Goal: Information Seeking & Learning: Learn about a topic

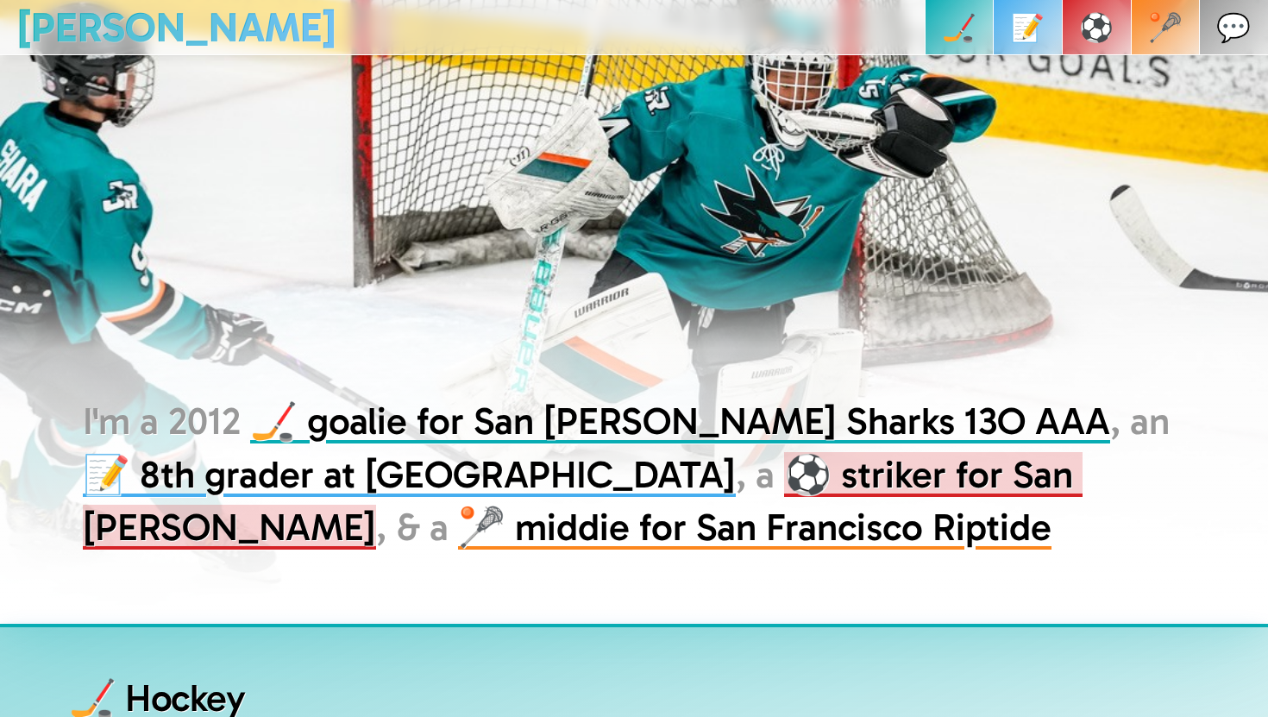
scroll to position [97, 0]
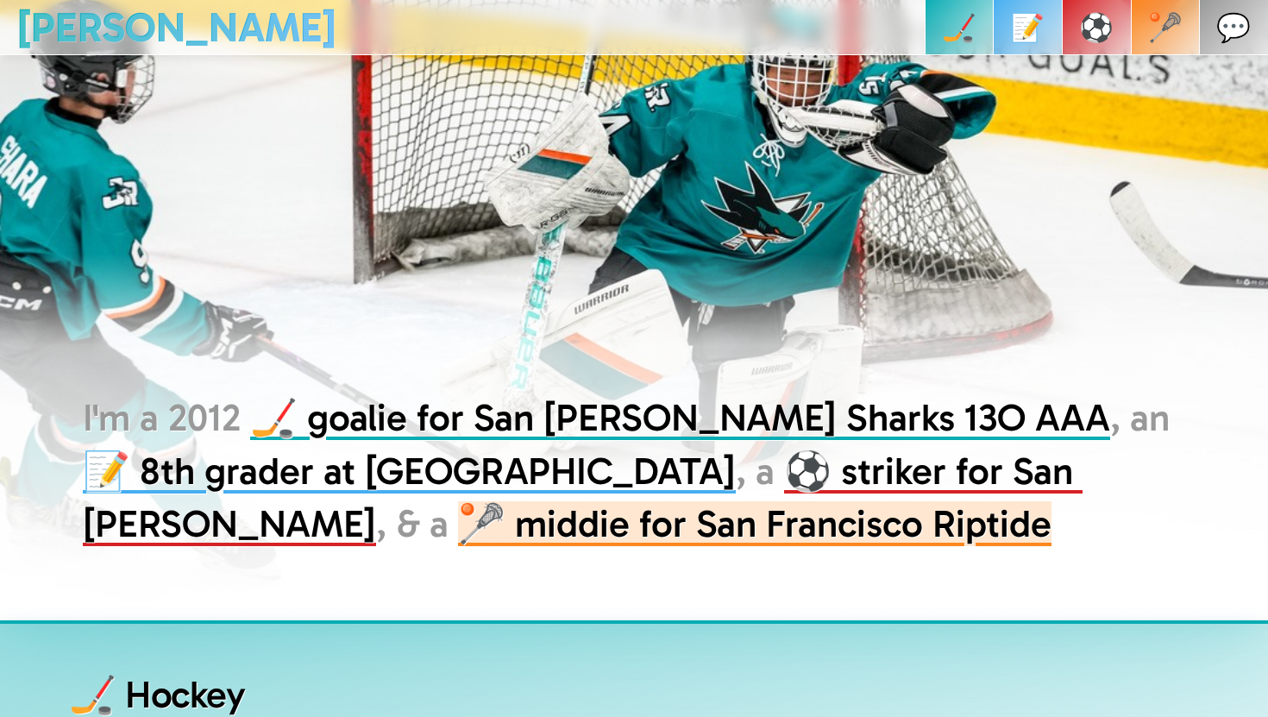
click at [805, 537] on link "🥍 middie for San Francisco Riptide" at bounding box center [755, 523] width 594 height 45
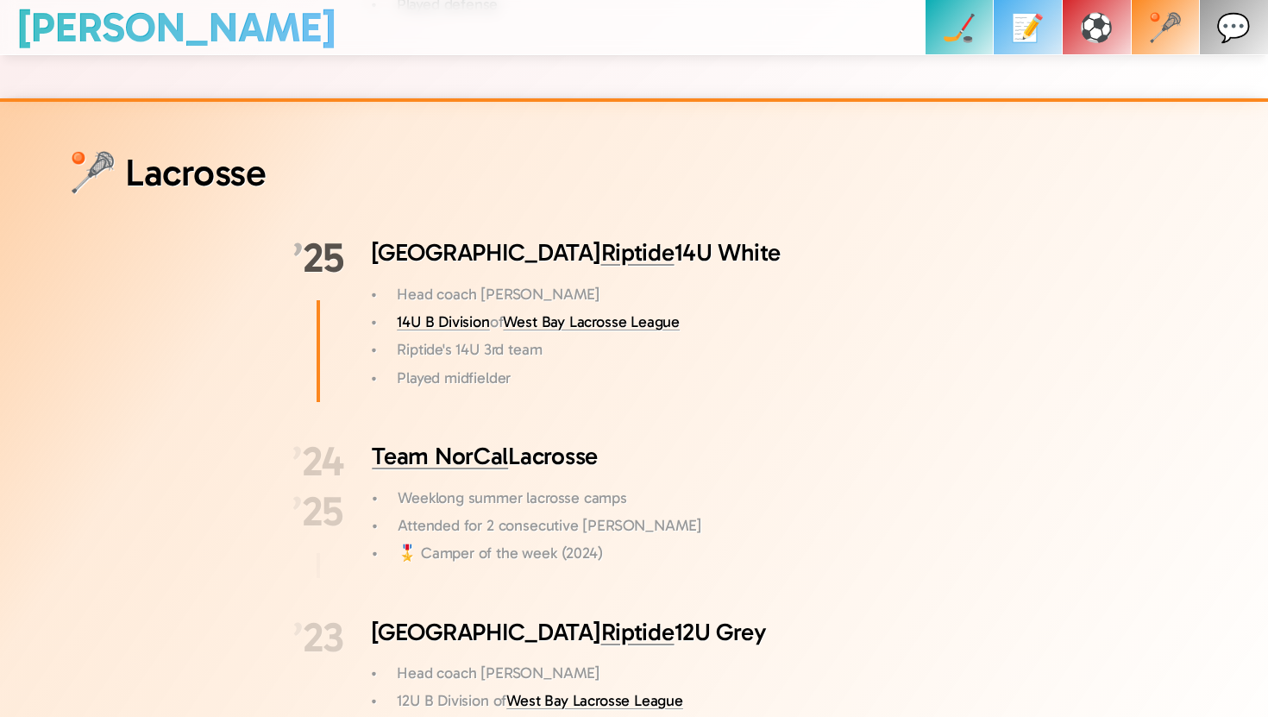
scroll to position [5279, 0]
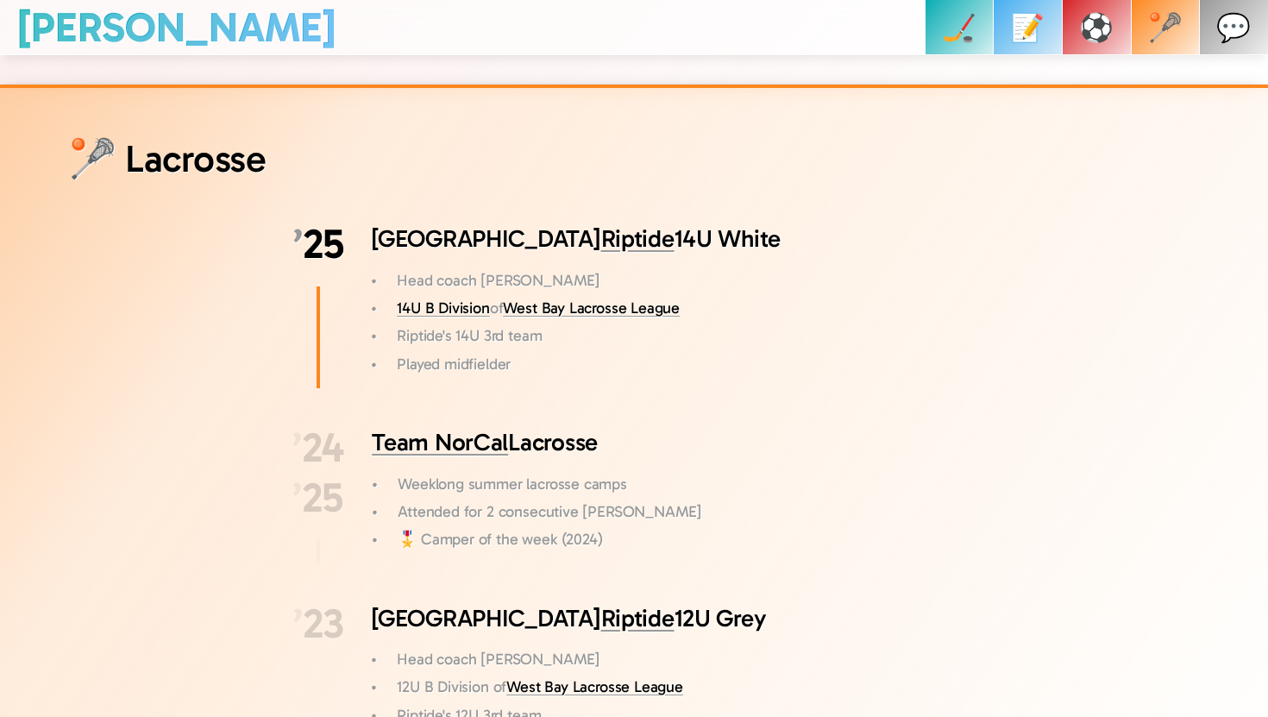
click at [462, 525] on p "🎖️ Camper of the week (2024)" at bounding box center [687, 539] width 578 height 28
click at [513, 525] on p "🎖️ Camper of the week (2024)" at bounding box center [687, 539] width 578 height 28
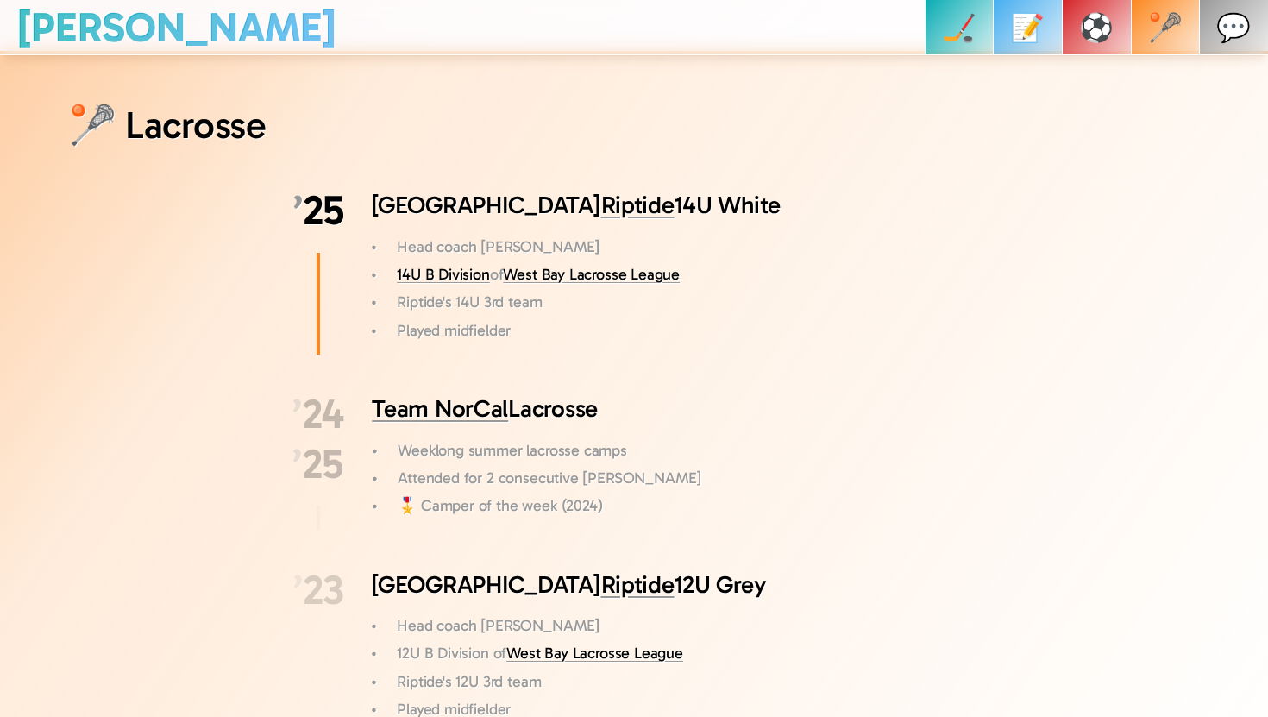
scroll to position [5315, 0]
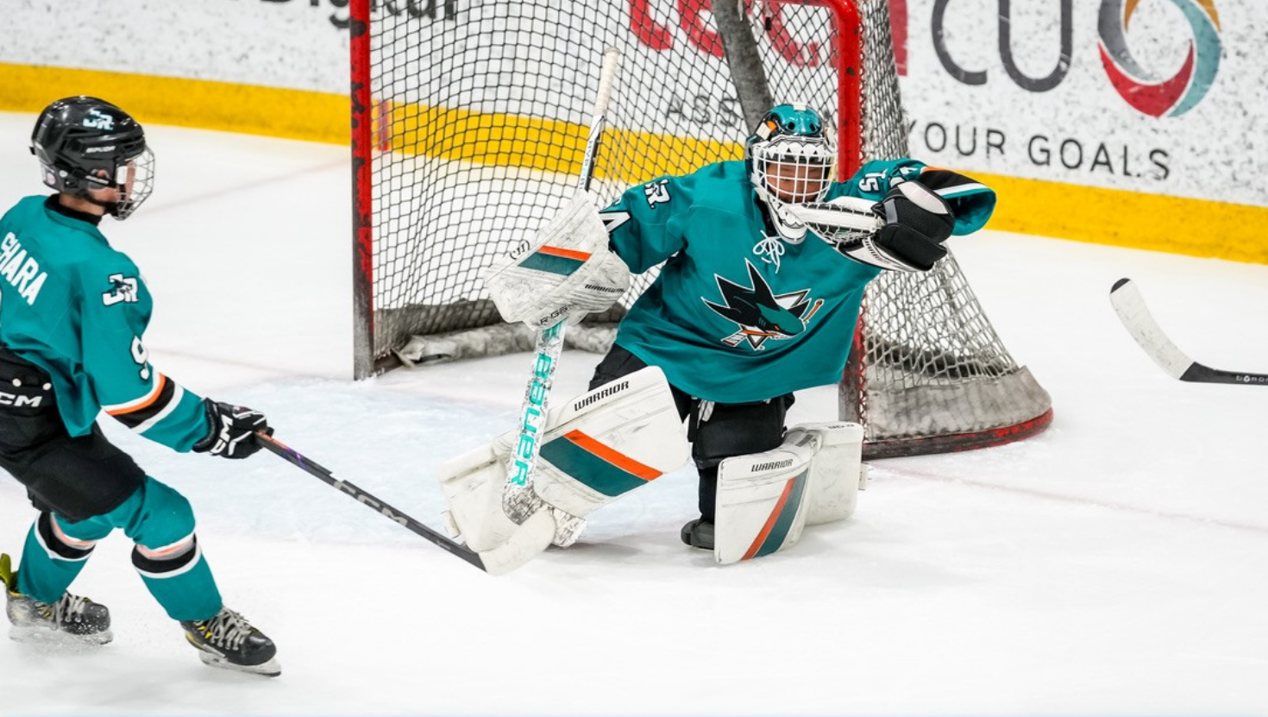
scroll to position [5279, 0]
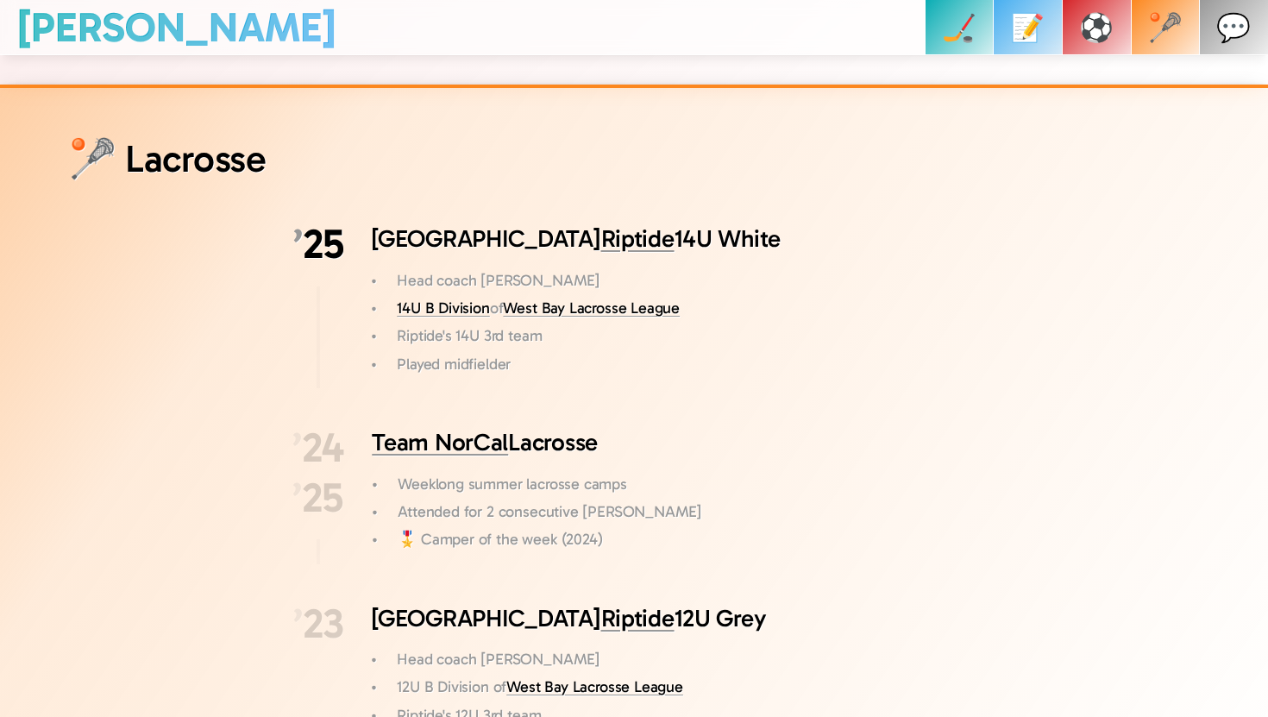
click at [1045, 28] on p "📝" at bounding box center [1027, 27] width 35 height 55
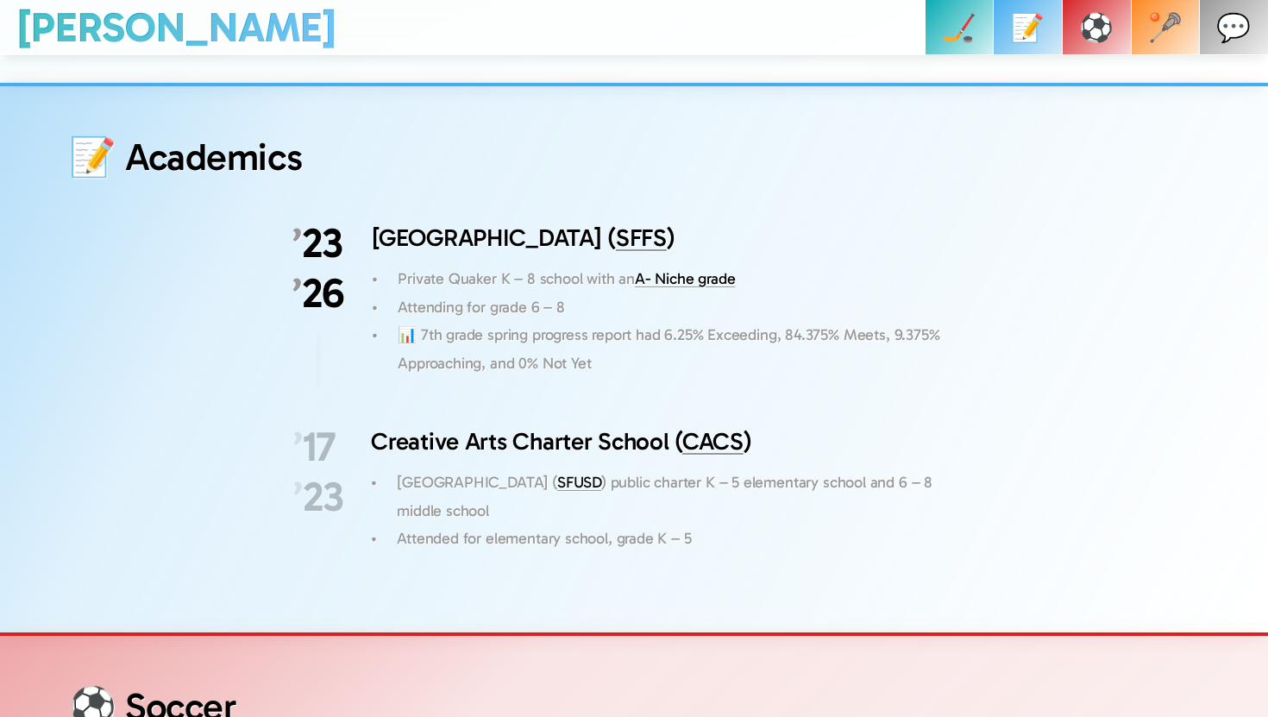
scroll to position [3461, 0]
drag, startPoint x: 660, startPoint y: 305, endPoint x: 678, endPoint y: 306, distance: 18.2
click at [678, 321] on p "📊 7th grade spring progress report had 6.25% Exceeding, 84.375% Meets, 9.375% A…" at bounding box center [687, 349] width 578 height 56
drag, startPoint x: 780, startPoint y: 309, endPoint x: 878, endPoint y: 312, distance: 98.4
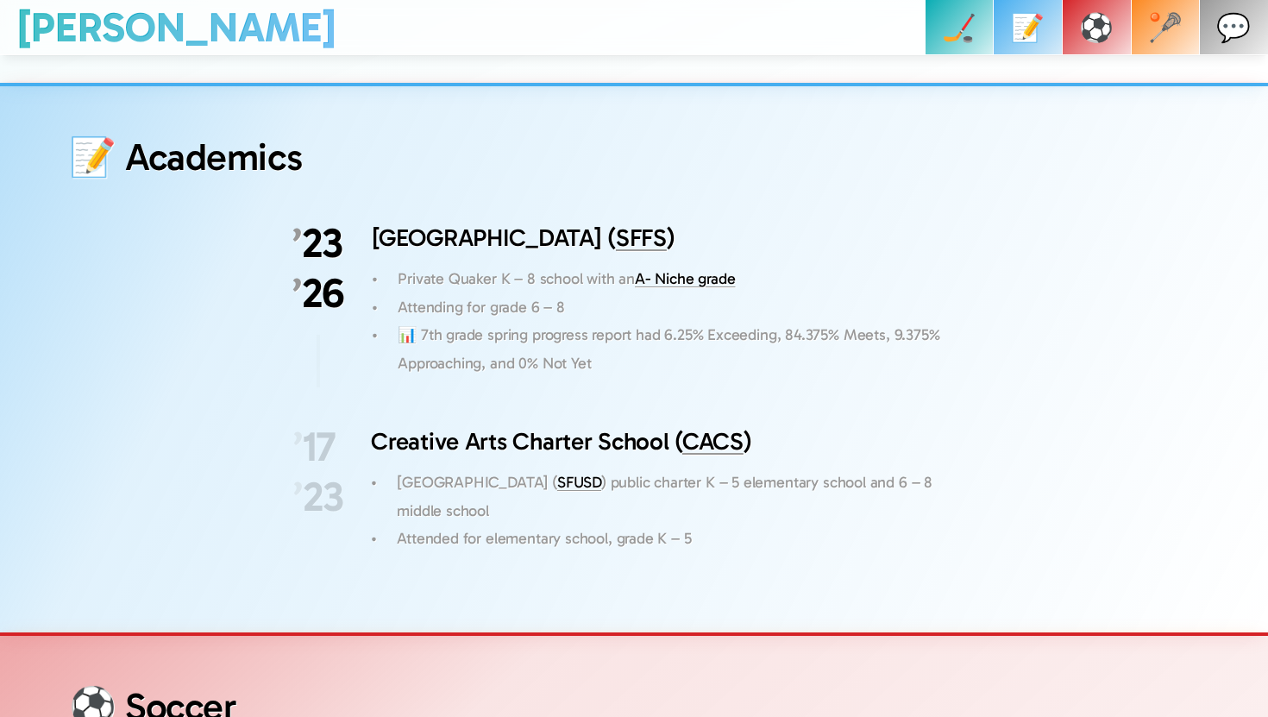
click at [878, 321] on p "📊 7th grade spring progress report had 6.25% Exceeding, 84.375% Meets, 9.375% A…" at bounding box center [687, 349] width 578 height 56
drag, startPoint x: 660, startPoint y: 305, endPoint x: 764, endPoint y: 316, distance: 105.0
click at [764, 321] on p "📊 7th grade spring progress report had 6.25% Exceeding, 84.375% Meets, 9.375% A…" at bounding box center [687, 349] width 578 height 56
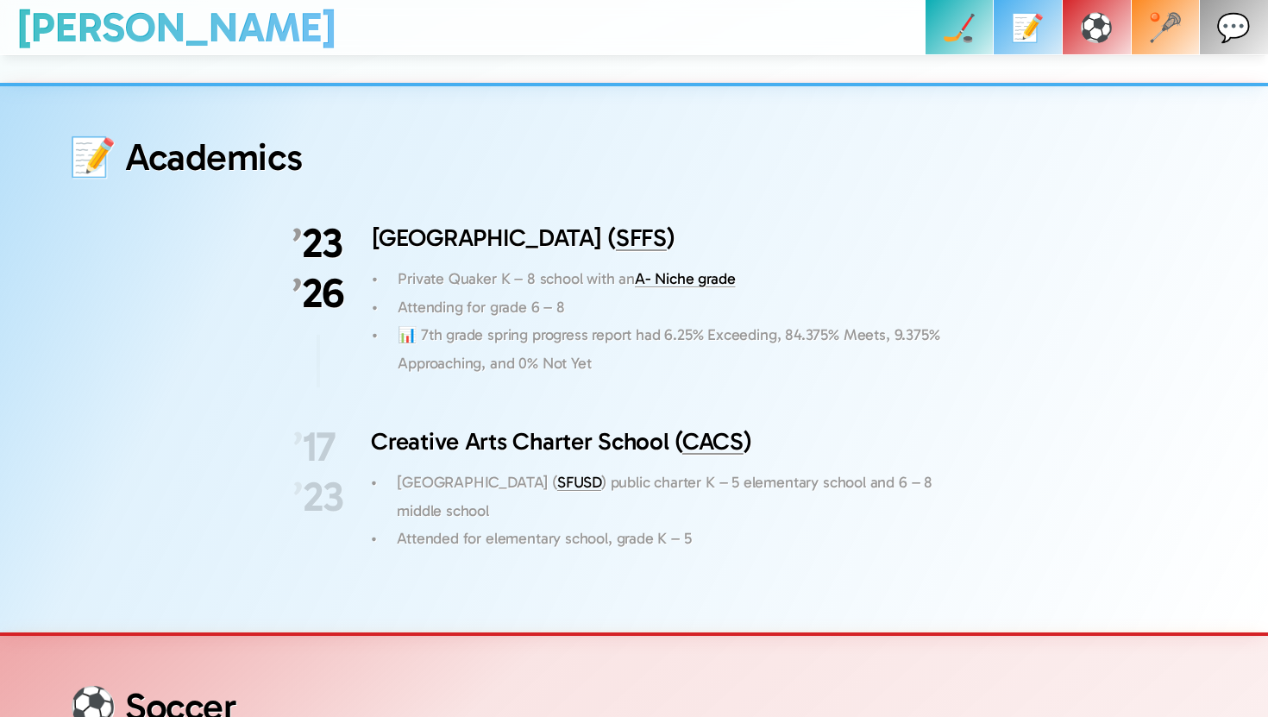
click at [678, 269] on link "A- Niche grade" at bounding box center [685, 278] width 100 height 19
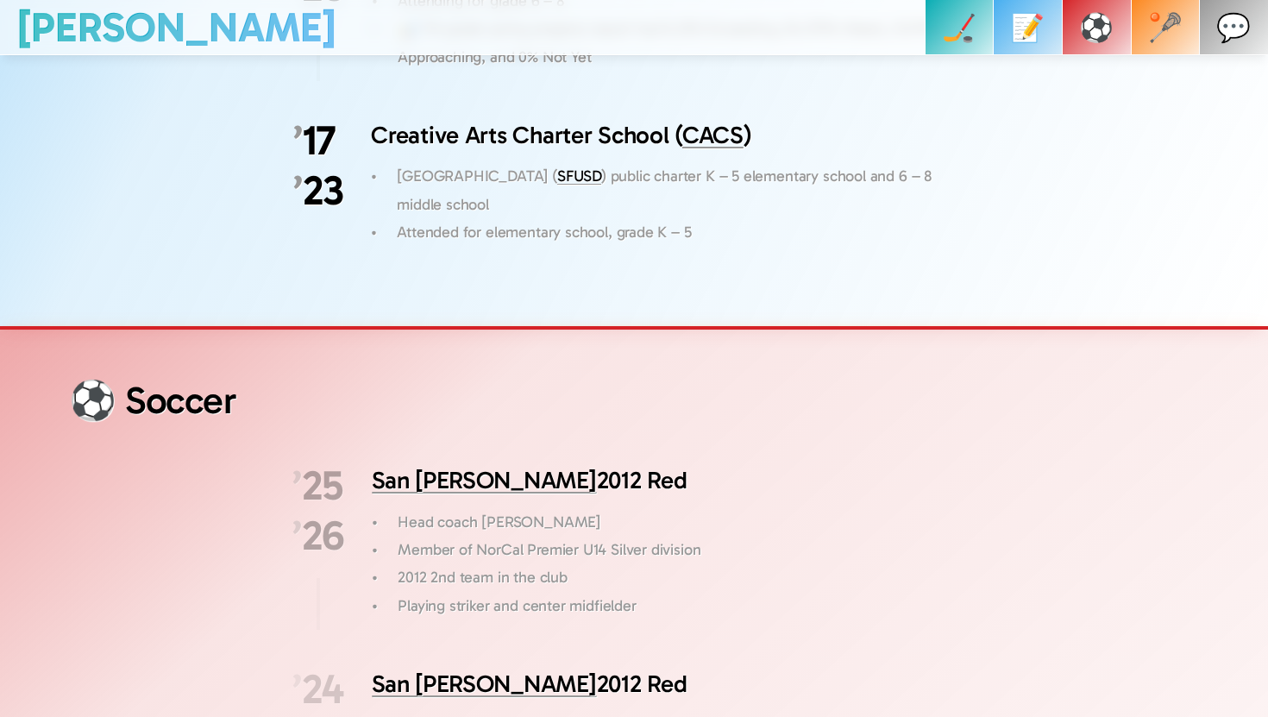
scroll to position [3729, 0]
